Goal: Contribute content: Add original content to the website for others to see

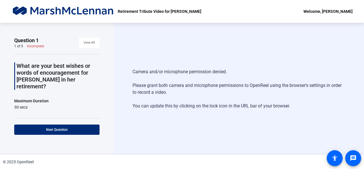
click at [149, 70] on div "Camera and/or microphone permission denied. Please grant both camera and microp…" at bounding box center [238, 89] width 213 height 52
click at [154, 71] on div "Camera and/or microphone permission denied. Please grant both camera and microp…" at bounding box center [238, 89] width 213 height 52
drag, startPoint x: 75, startPoint y: 0, endPoint x: 57, endPoint y: 34, distance: 38.0
click at [57, 34] on div "Question 1 1 of 5 Incomplete View All What are your best wishes or words of enc…" at bounding box center [57, 89] width 114 height 132
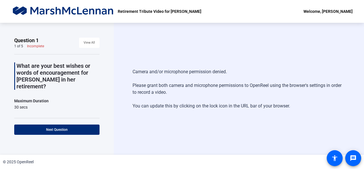
click at [139, 32] on div "Camera and/or microphone permission denied. Please grant both camera and microp…" at bounding box center [239, 89] width 250 height 132
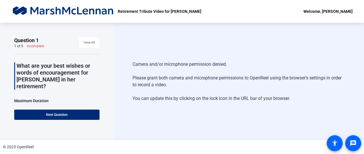
click at [155, 40] on div "Camera and/or microphone permission denied. Please grant both camera and microp…" at bounding box center [239, 81] width 250 height 117
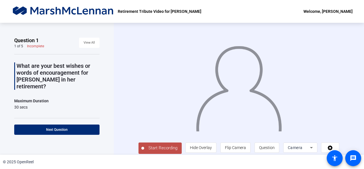
click at [160, 151] on span "Start Recording" at bounding box center [163, 147] width 38 height 7
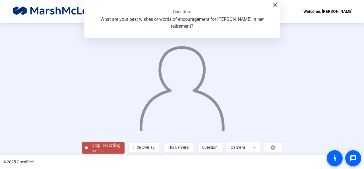
click at [274, 6] on mat-icon "close" at bounding box center [275, 4] width 7 height 7
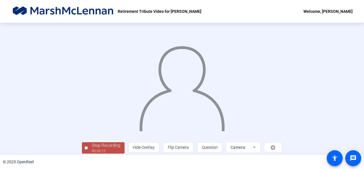
scroll to position [34, 0]
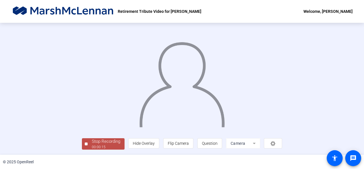
click at [92, 143] on div "Stop Recording" at bounding box center [106, 141] width 28 height 7
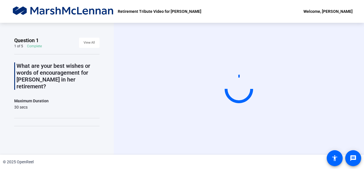
scroll to position [0, 0]
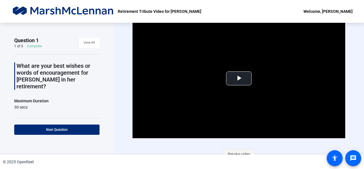
click at [233, 152] on span "Retake video" at bounding box center [239, 153] width 22 height 11
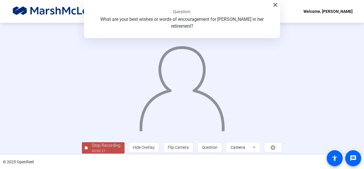
click at [256, 166] on div "© 2025 OpenReel" at bounding box center [182, 161] width 364 height 14
click at [256, 158] on div "© 2025 OpenReel" at bounding box center [182, 161] width 364 height 14
click at [212, 120] on img at bounding box center [182, 86] width 87 height 90
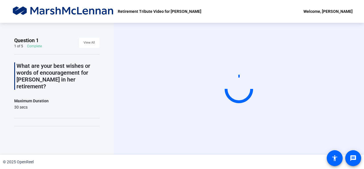
click at [274, 159] on div "© 2025 OpenReel" at bounding box center [182, 161] width 364 height 14
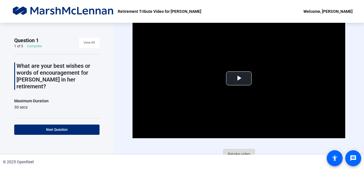
click at [245, 153] on span "Retake video" at bounding box center [239, 153] width 22 height 11
click at [239, 78] on span "Video Player" at bounding box center [239, 78] width 0 height 0
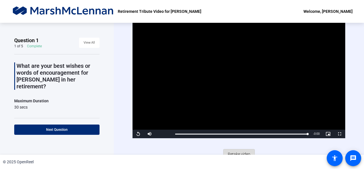
click at [237, 151] on span "Retake video" at bounding box center [239, 153] width 22 height 11
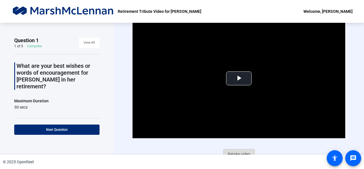
click at [237, 153] on span "Retake video" at bounding box center [239, 153] width 22 height 11
click at [236, 150] on span "Retake video" at bounding box center [239, 153] width 22 height 11
click at [233, 153] on span "Retake video" at bounding box center [239, 153] width 22 height 11
click at [238, 152] on span "Retake video" at bounding box center [239, 153] width 22 height 11
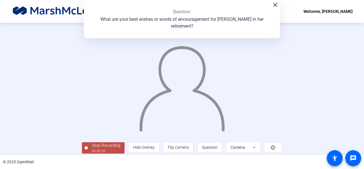
click at [349, 80] on div "Stop Recording 00:00:26 person Hide Overlay flip Flip Camera question_mark Ques…" at bounding box center [182, 89] width 364 height 132
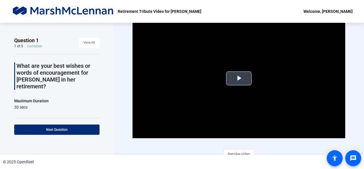
click at [239, 78] on span "Video Player" at bounding box center [239, 78] width 0 height 0
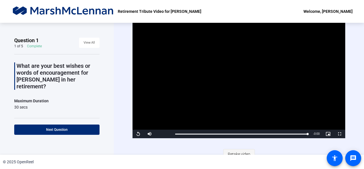
click at [234, 152] on span "Retake video" at bounding box center [239, 153] width 22 height 11
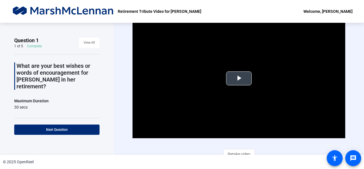
click at [239, 78] on span "Video Player" at bounding box center [239, 78] width 0 height 0
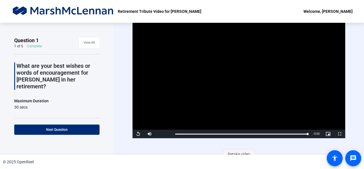
click at [234, 151] on span "Retake video" at bounding box center [239, 153] width 22 height 11
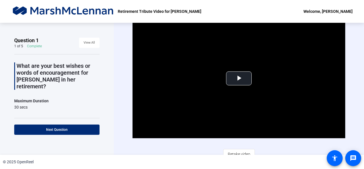
click at [234, 151] on span "Retake video" at bounding box center [239, 153] width 22 height 11
click at [229, 151] on span "Retake video" at bounding box center [239, 153] width 22 height 11
click at [239, 78] on span "Video Player" at bounding box center [239, 78] width 0 height 0
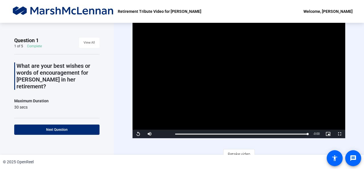
scroll to position [5, 0]
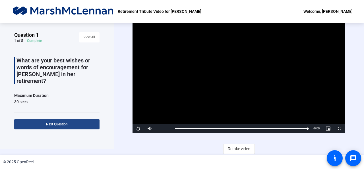
click at [63, 122] on span "Next Question" at bounding box center [57, 124] width 22 height 4
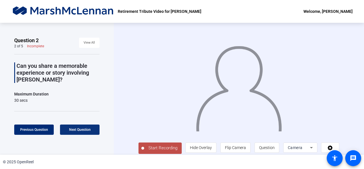
click at [75, 130] on span "Next Question" at bounding box center [80, 129] width 22 height 4
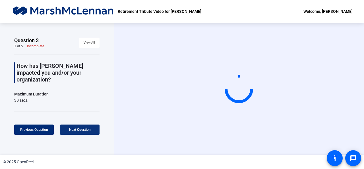
click at [75, 130] on span "Next Question" at bounding box center [80, 129] width 22 height 4
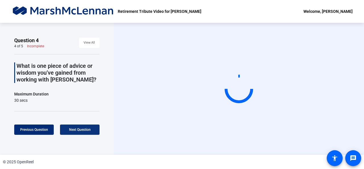
click at [75, 130] on span "Next Question" at bounding box center [80, 129] width 22 height 4
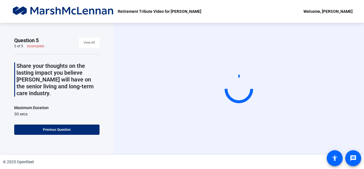
click at [75, 130] on span at bounding box center [56, 130] width 85 height 14
